Goal: Information Seeking & Learning: Learn about a topic

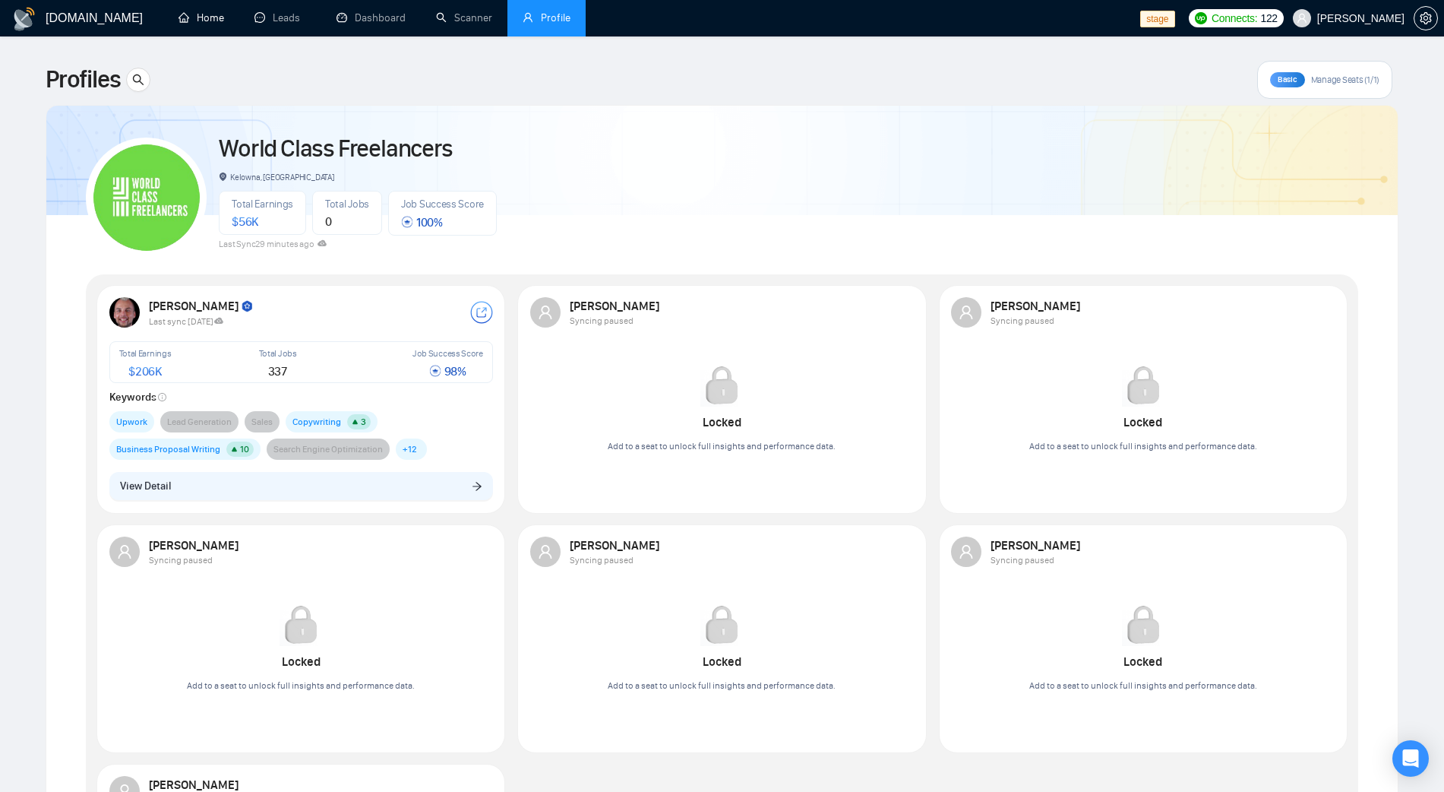
scroll to position [460, 0]
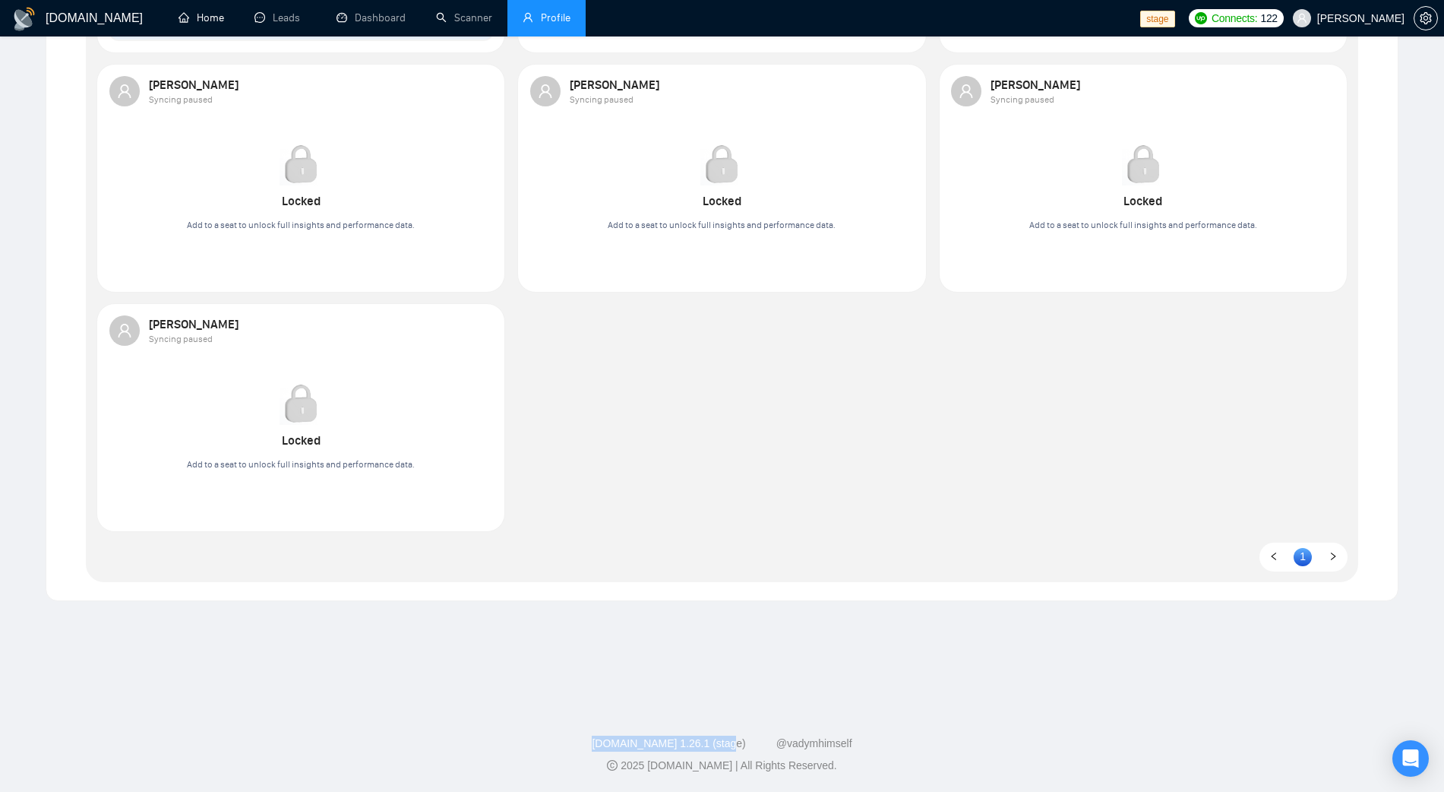
drag, startPoint x: 0, startPoint y: 0, endPoint x: 272, endPoint y: 38, distance: 274.6
click at [203, 21] on link "Home" at bounding box center [202, 17] width 46 height 13
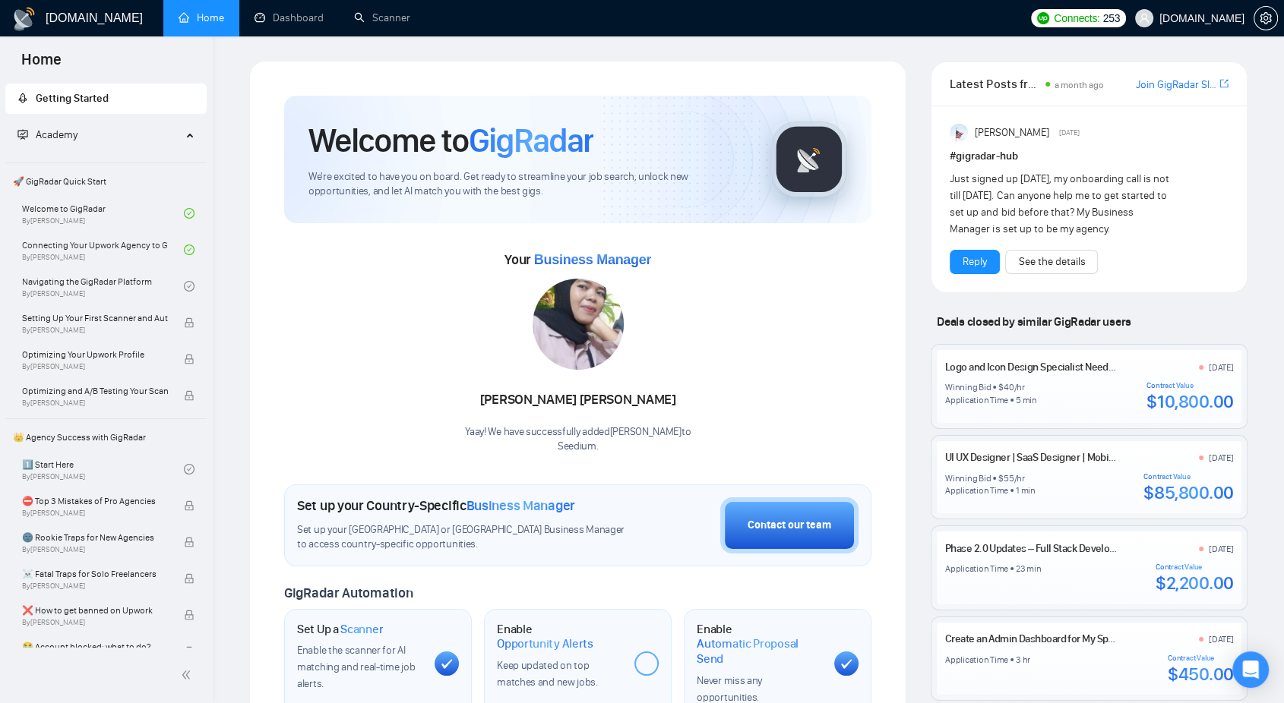
drag, startPoint x: 1072, startPoint y: 135, endPoint x: 1121, endPoint y: 135, distance: 48.6
click at [1121, 135] on div "Anisuzzaman Khan Aug 23, 2025" at bounding box center [1089, 133] width 279 height 18
